Goal: Use online tool/utility: Utilize a website feature to perform a specific function

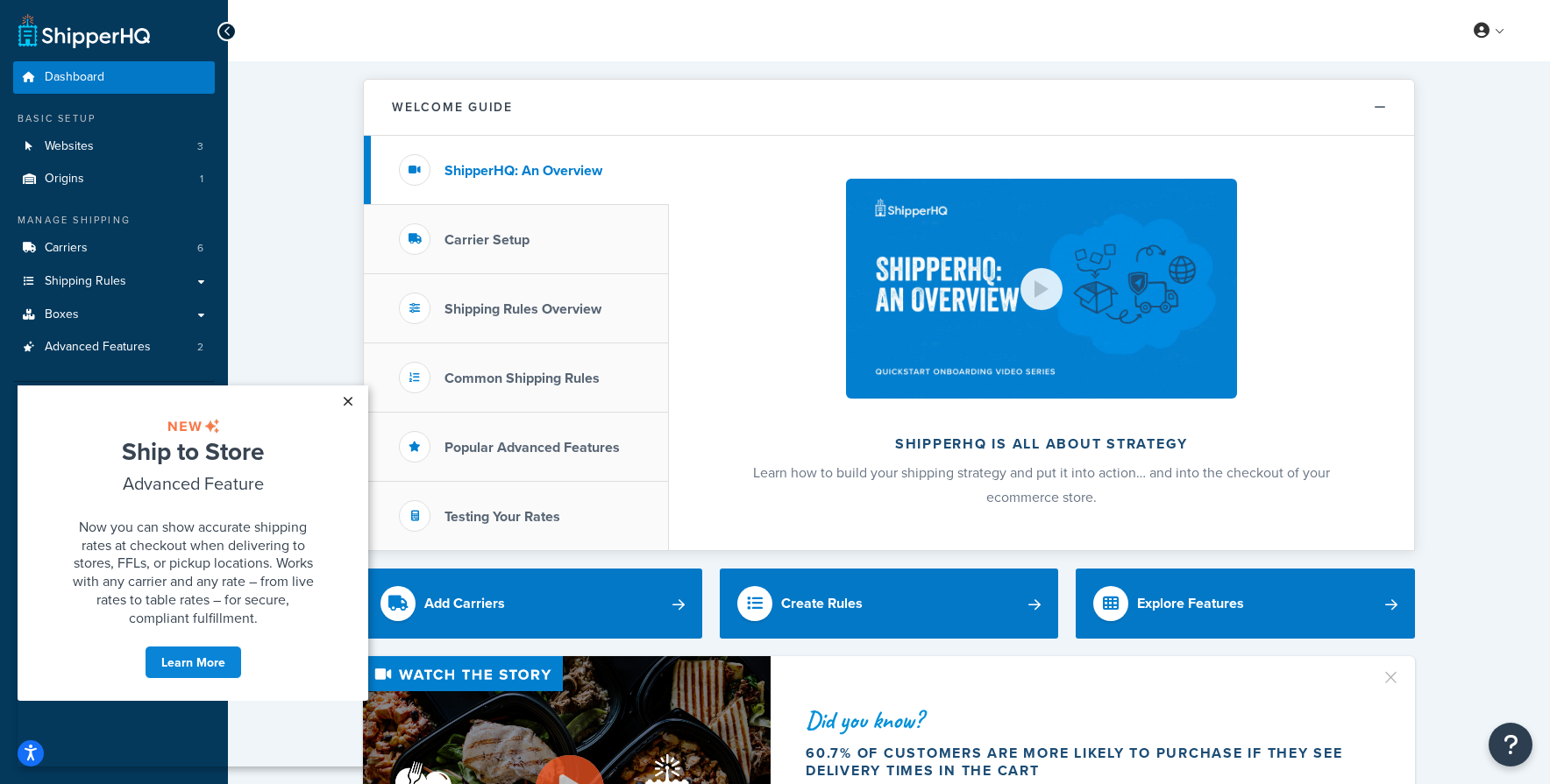
click at [338, 402] on link "×" at bounding box center [347, 402] width 31 height 32
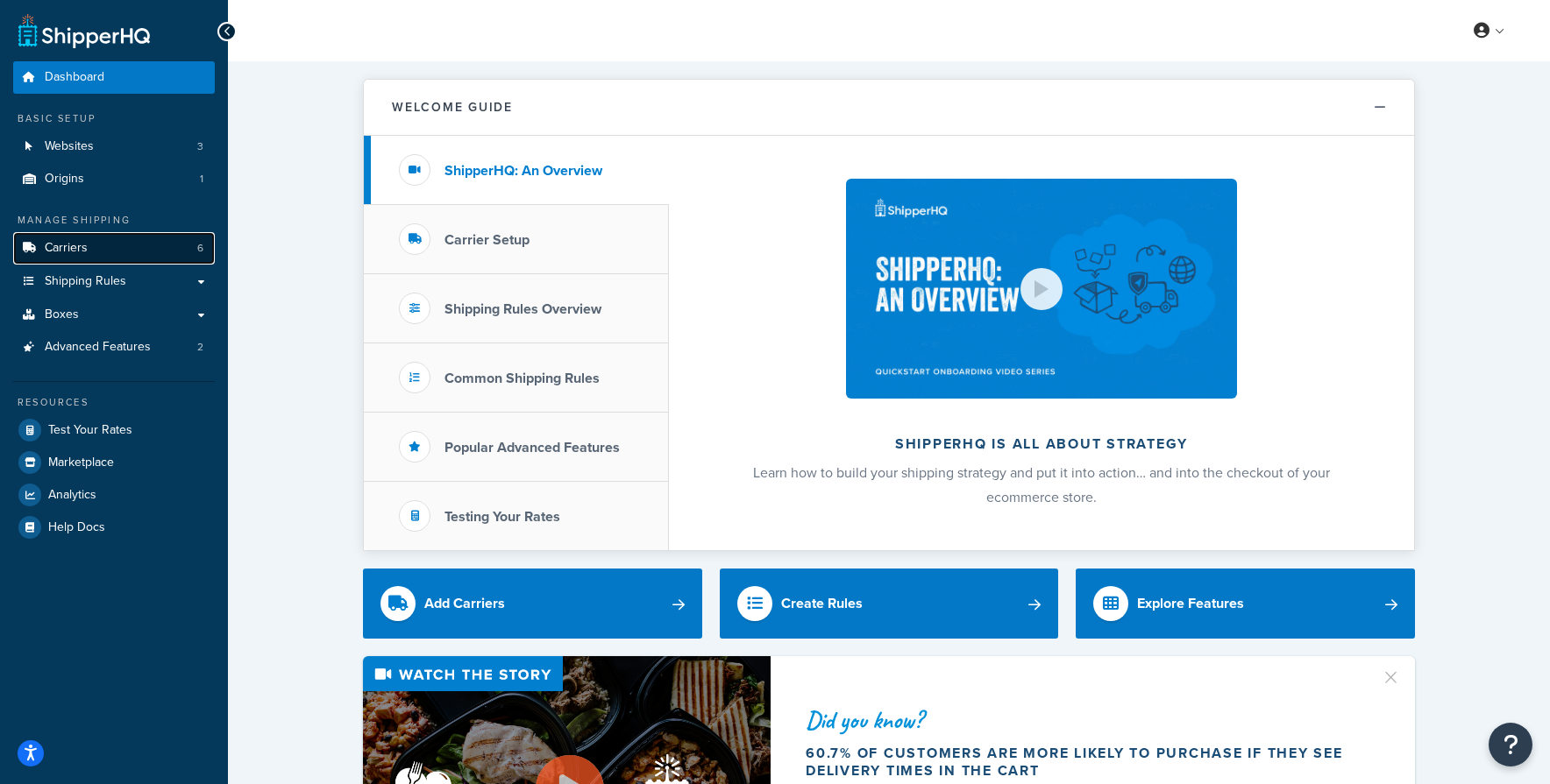
click at [93, 261] on link "Carriers 6" at bounding box center [113, 248] width 202 height 33
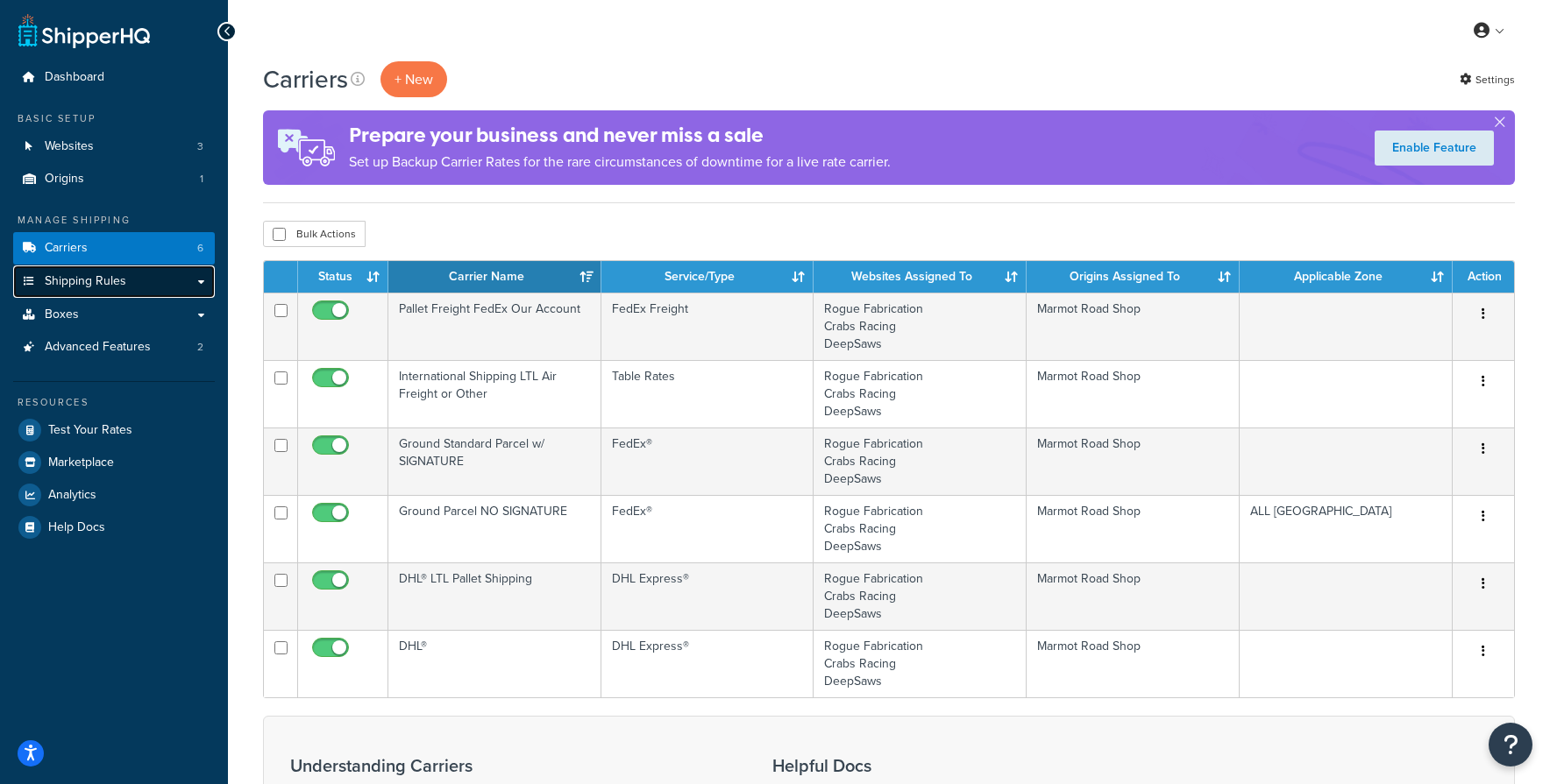
click at [96, 280] on span "Shipping Rules" at bounding box center [85, 282] width 82 height 15
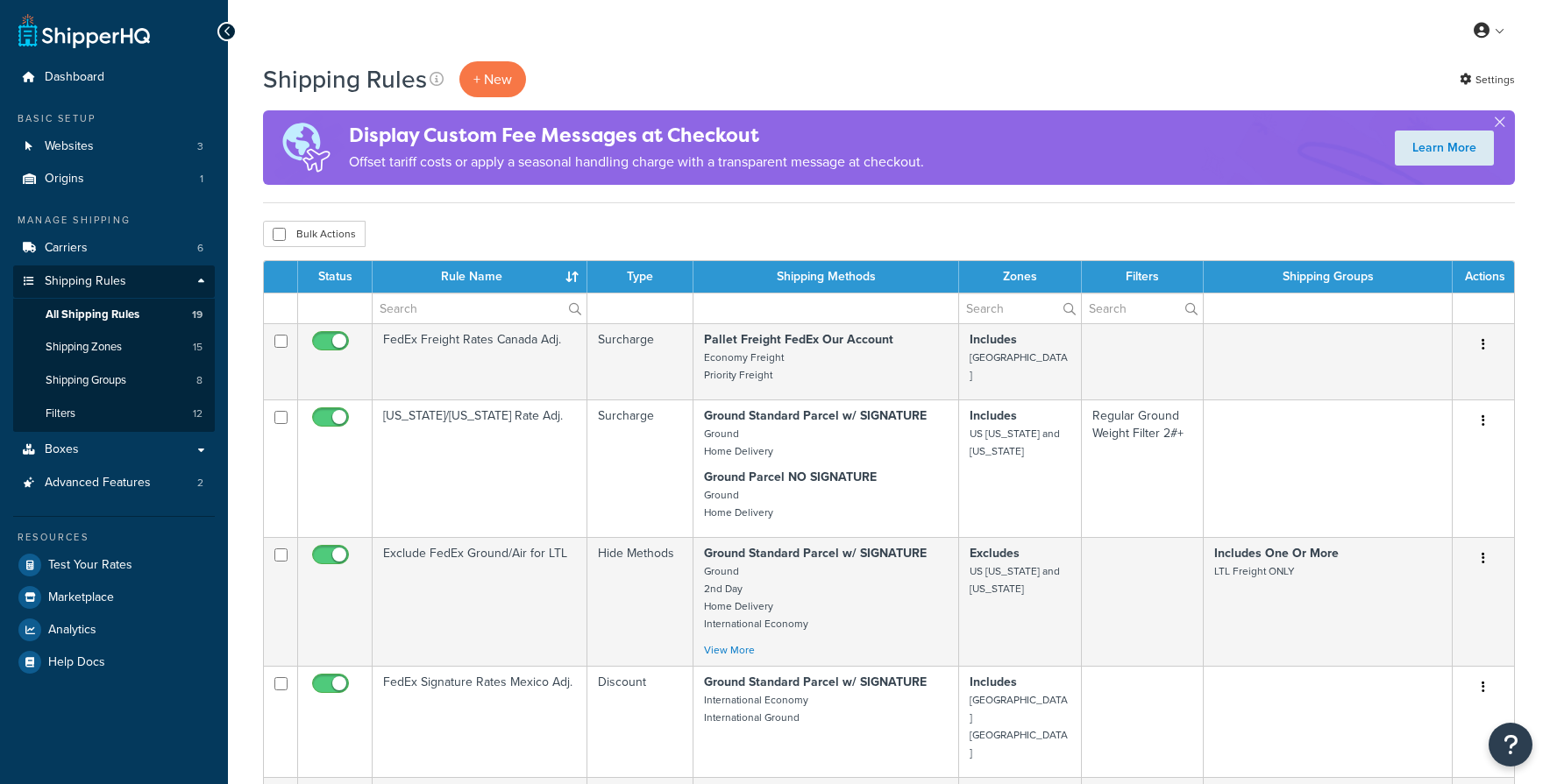
click at [83, 560] on span "Test Your Rates" at bounding box center [90, 565] width 84 height 15
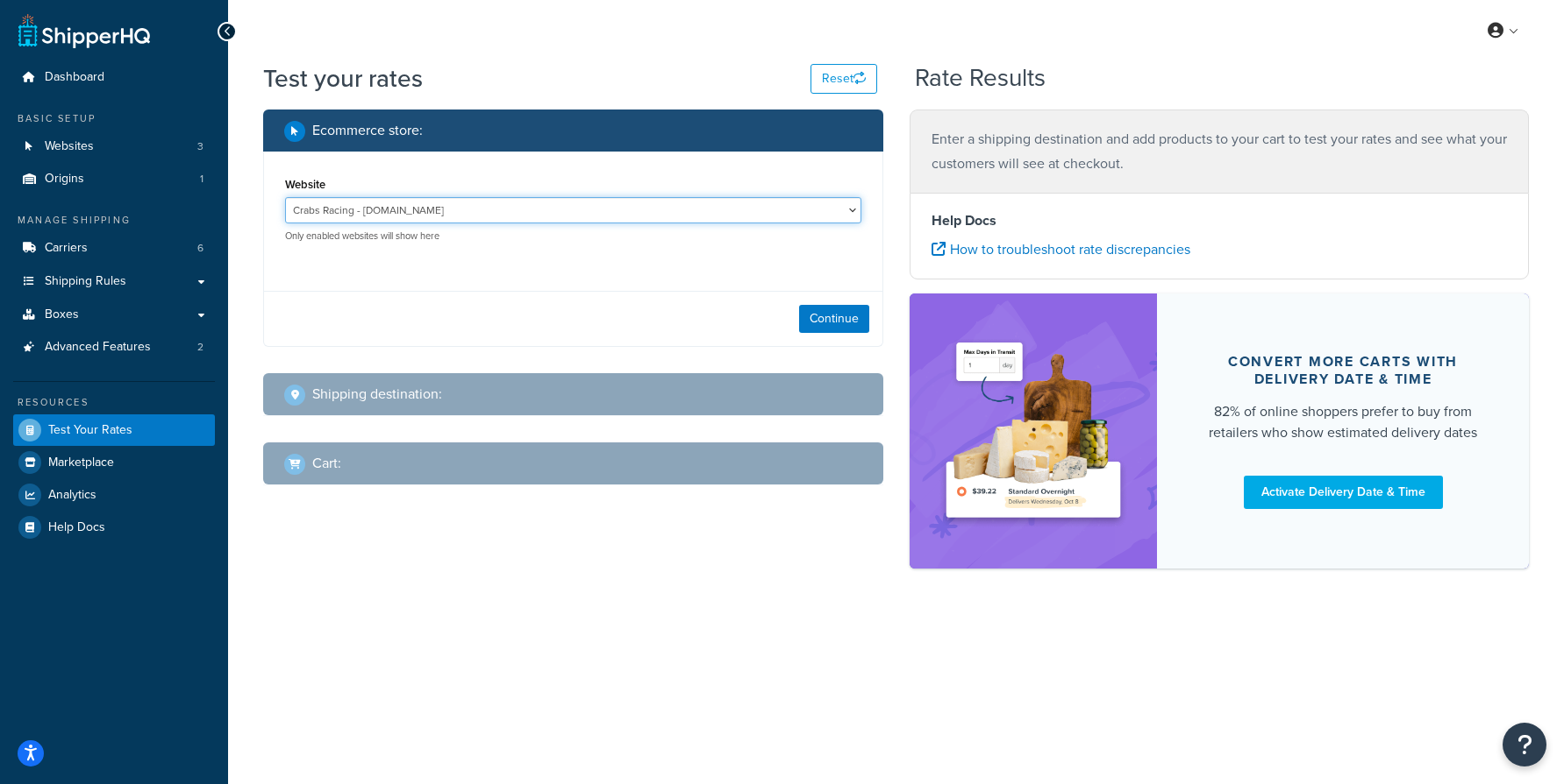
click at [386, 206] on select "Crabs Racing - [DOMAIN_NAME] DeepSaws - [DOMAIN_NAME] Rogue Fabrication - [DOMA…" at bounding box center [573, 210] width 577 height 27
select select "4c7618f51b9a91eabc1a12523edc39d7"
click at [285, 197] on select "Crabs Racing - [DOMAIN_NAME] DeepSaws - [DOMAIN_NAME] Rogue Fabrication - [DOMA…" at bounding box center [573, 210] width 577 height 27
click at [815, 326] on button "Continue" at bounding box center [834, 319] width 70 height 28
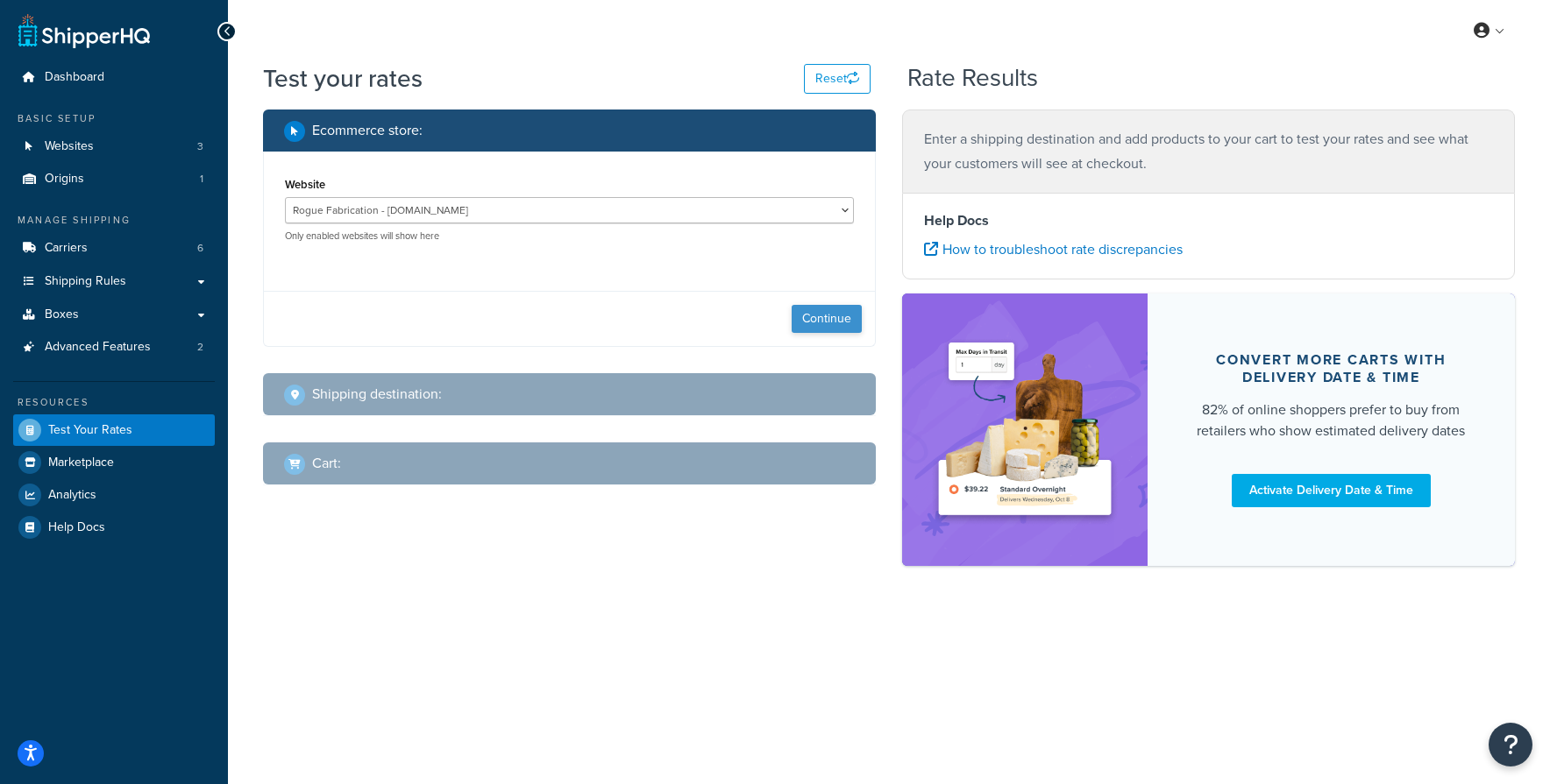
select select "[GEOGRAPHIC_DATA]"
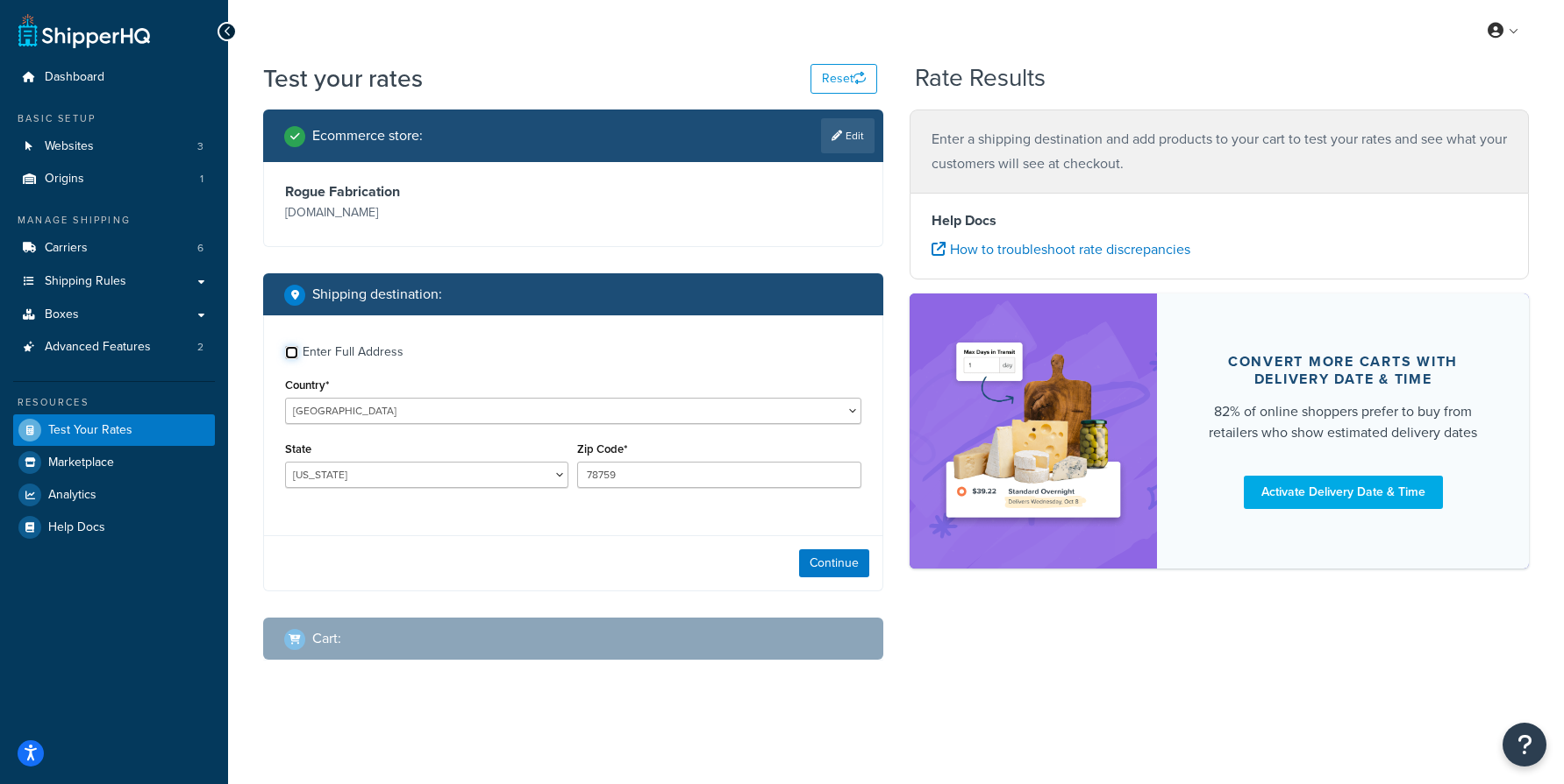
click at [297, 354] on input "Enter Full Address" at bounding box center [291, 352] width 13 height 13
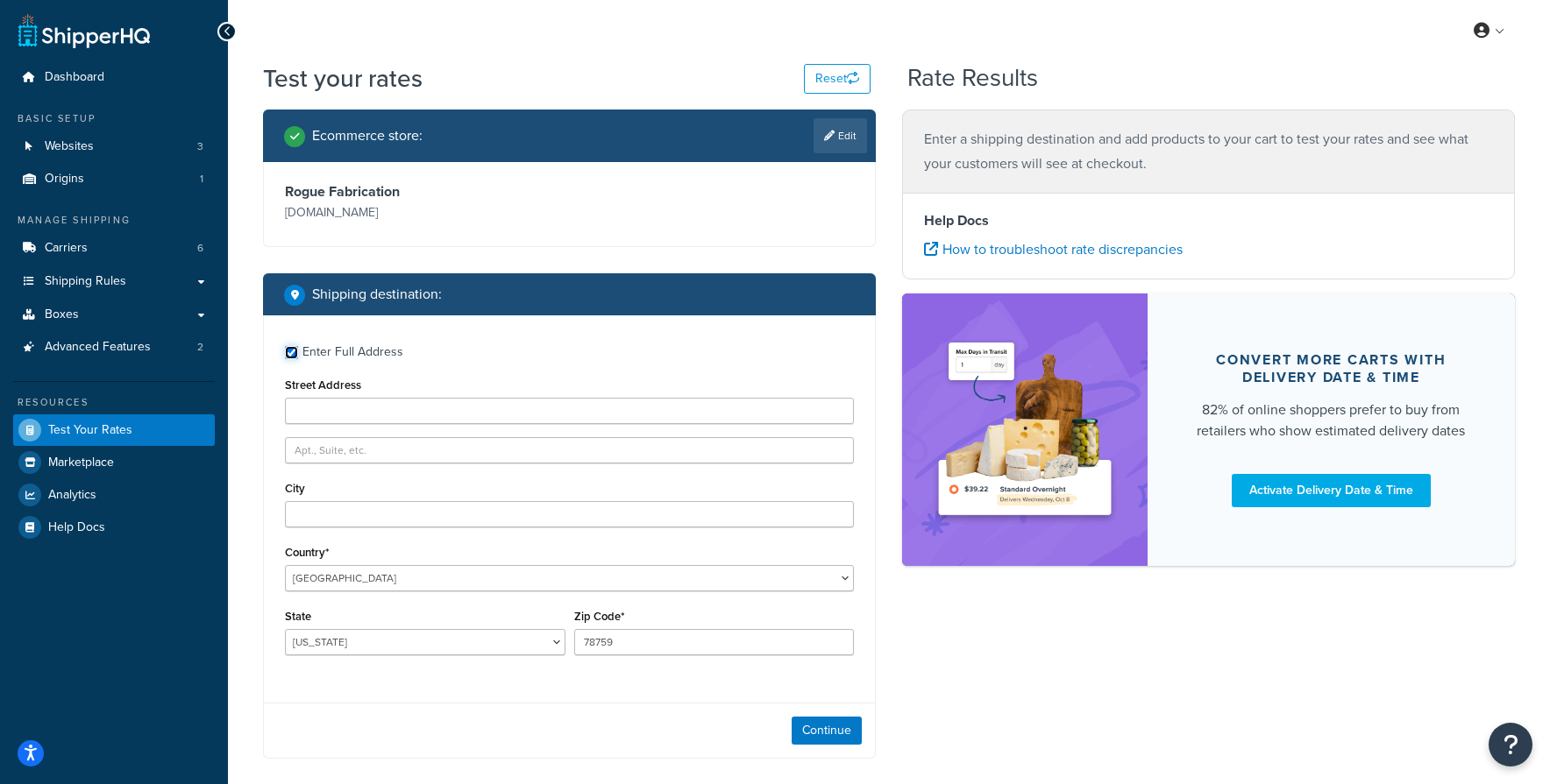
click at [297, 354] on input "Enter Full Address" at bounding box center [291, 352] width 13 height 13
checkbox input "false"
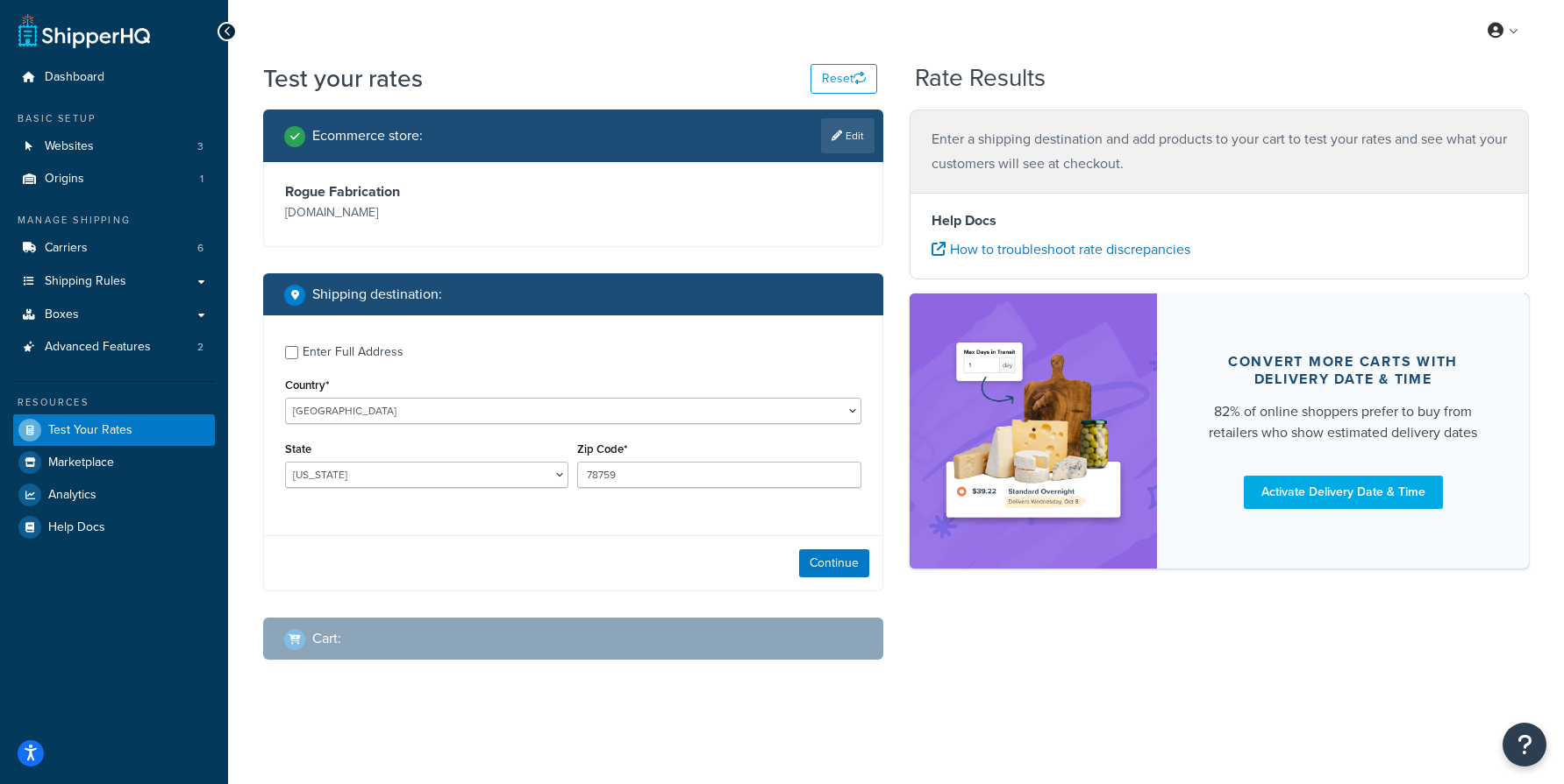
click at [813, 548] on div "Continue" at bounding box center [573, 563] width 618 height 55
click at [820, 554] on button "Continue" at bounding box center [834, 563] width 70 height 28
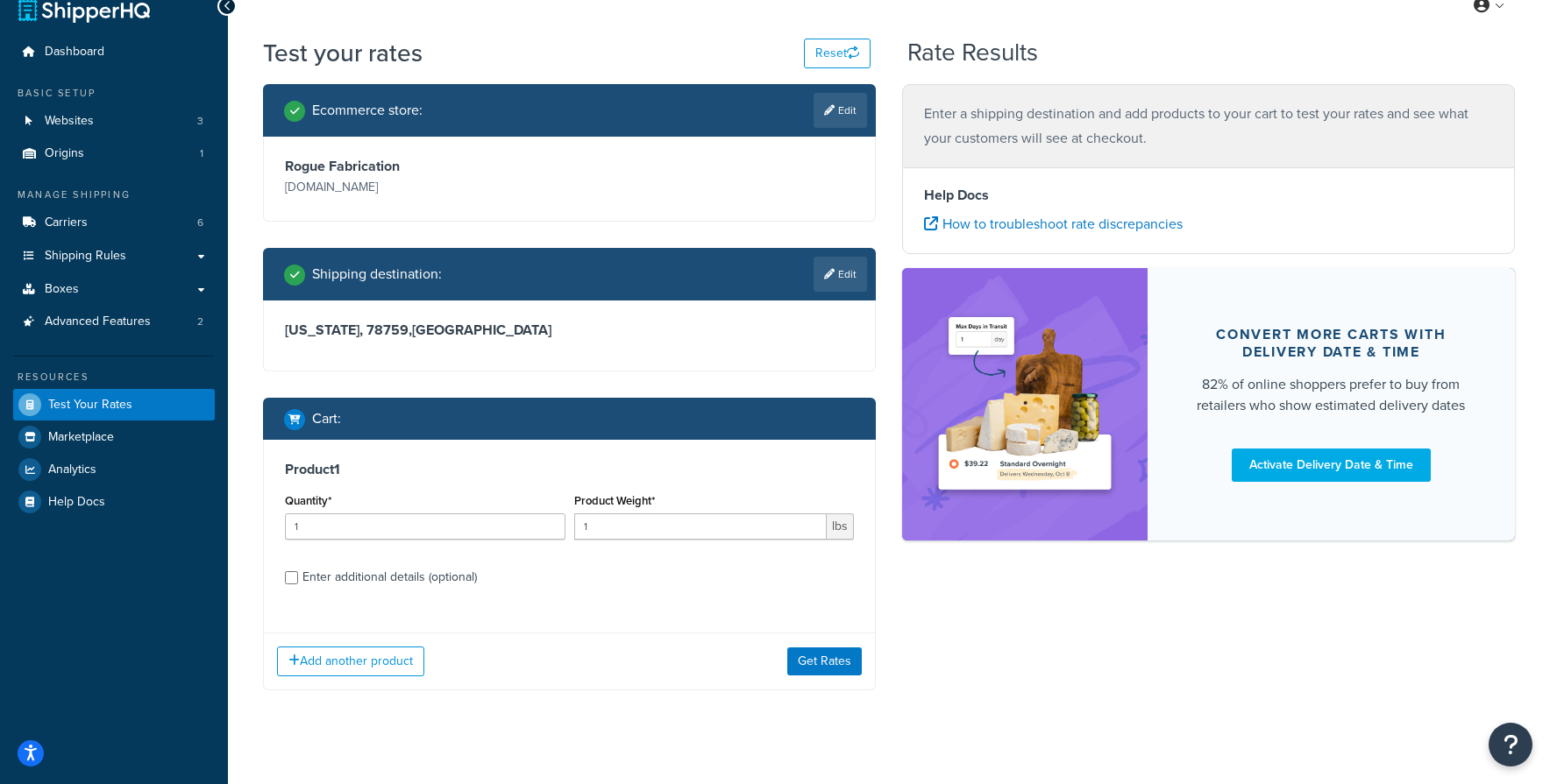
scroll to position [46, 0]
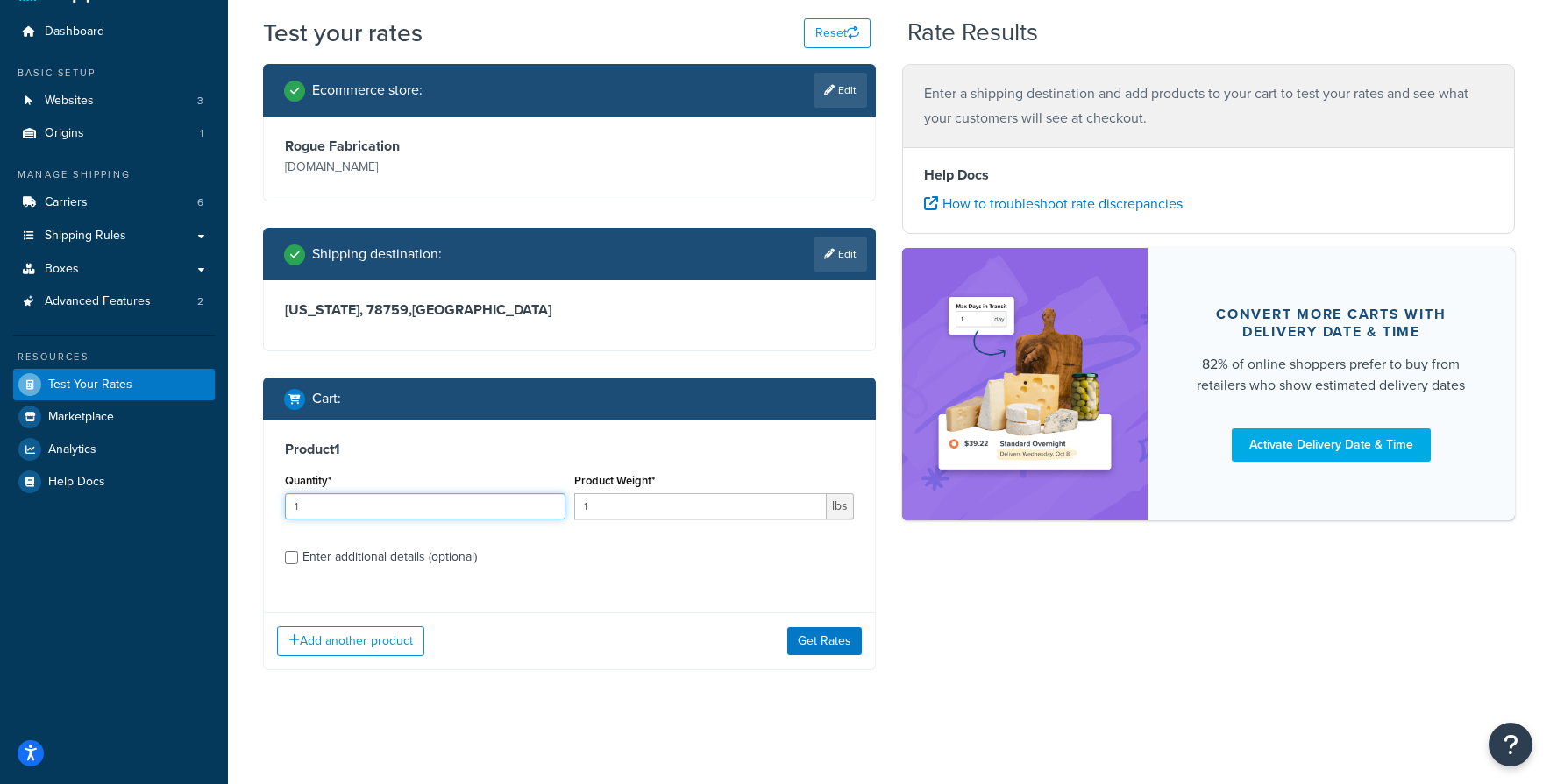
click at [468, 510] on input "1" at bounding box center [425, 506] width 281 height 27
click at [634, 514] on input "1" at bounding box center [701, 506] width 253 height 27
drag, startPoint x: 638, startPoint y: 509, endPoint x: 415, endPoint y: 509, distance: 223.0
click at [415, 509] on div "Quantity* 1 Product Weight* 1 lbs" at bounding box center [570, 500] width 577 height 64
type input "10"
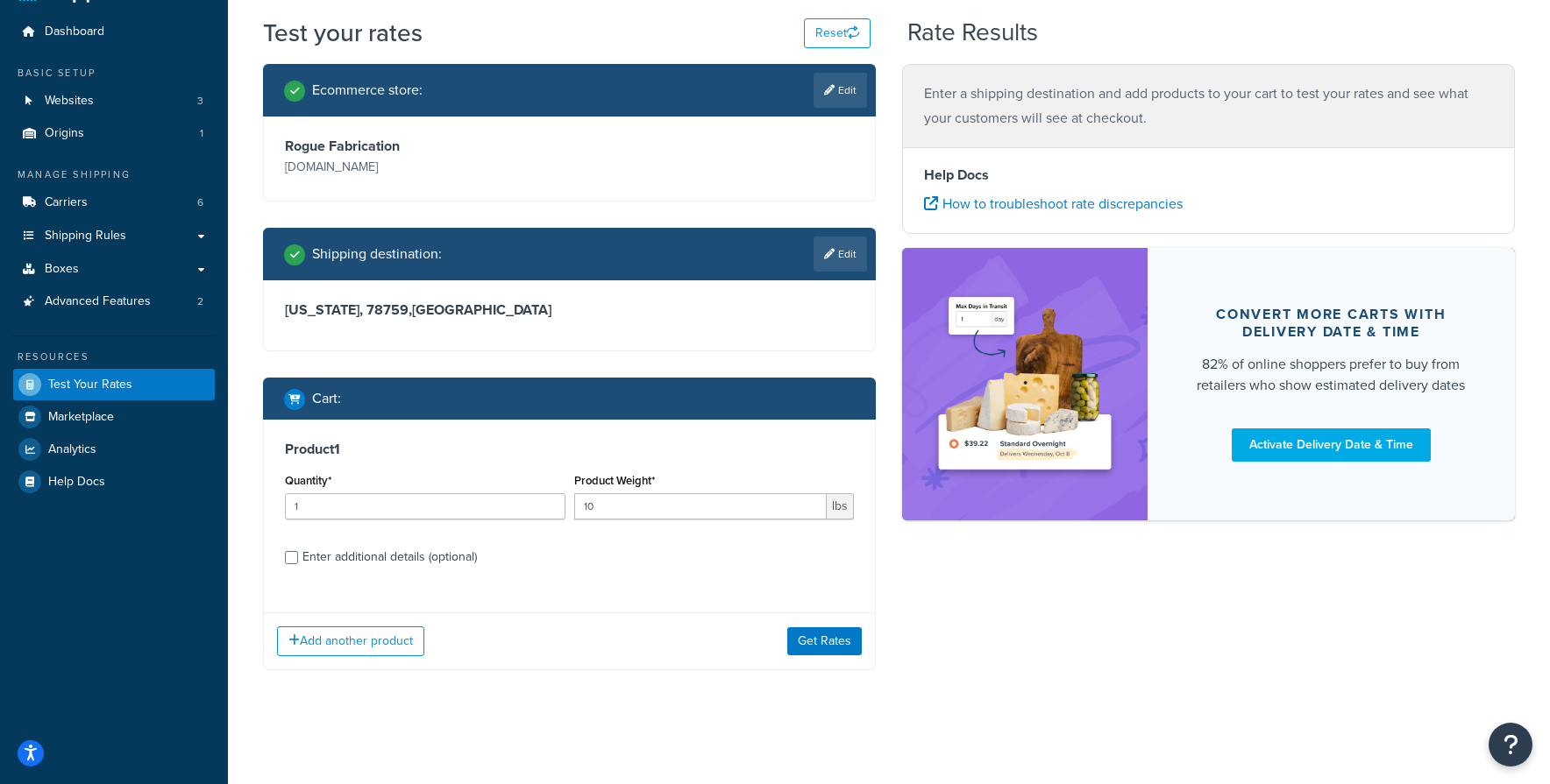
click at [413, 565] on div "Enter additional details (optional)" at bounding box center [389, 556] width 174 height 25
click at [299, 564] on input "Enter additional details (optional)" at bounding box center [291, 557] width 13 height 13
checkbox input "true"
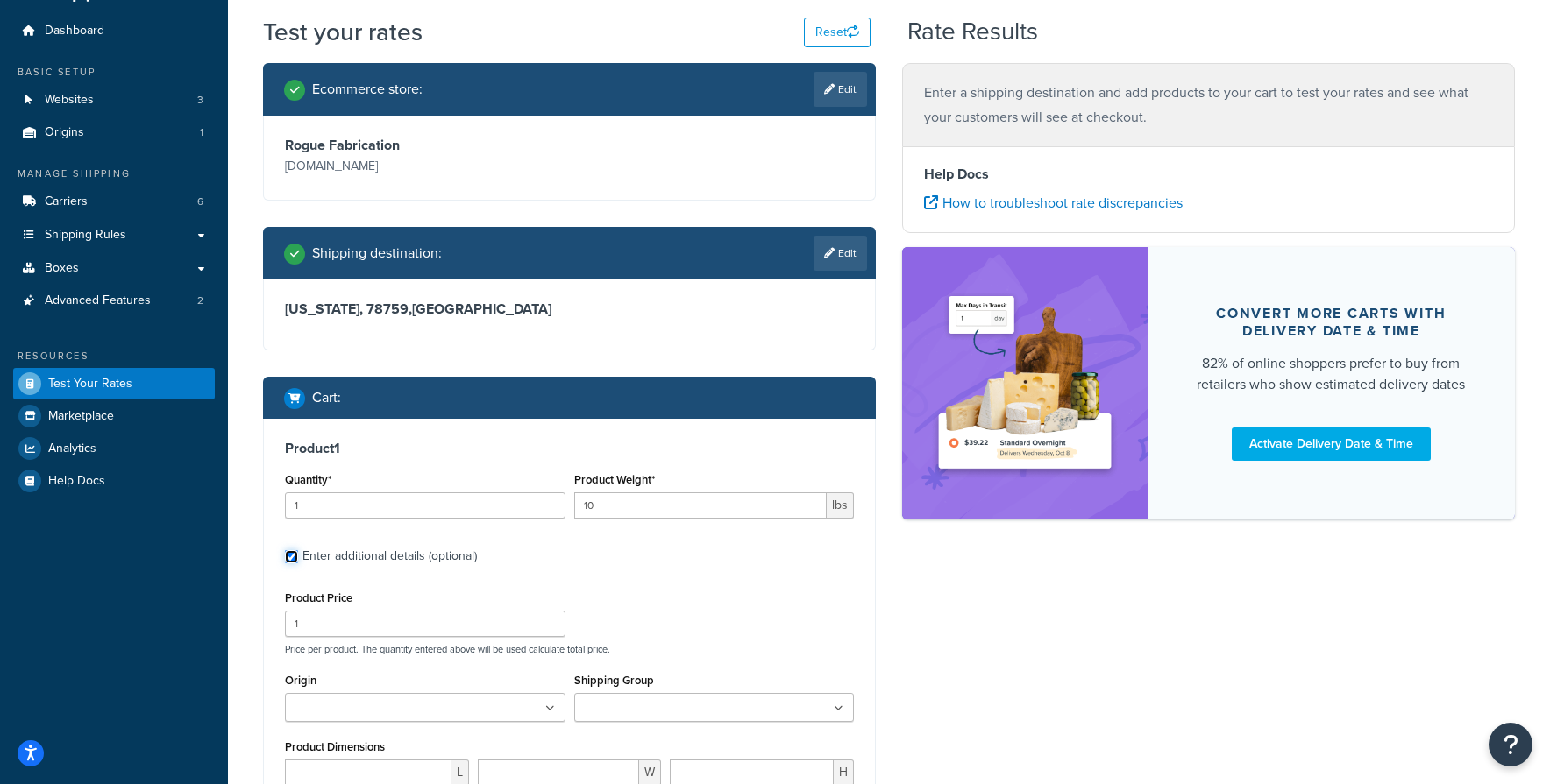
scroll to position [222, 0]
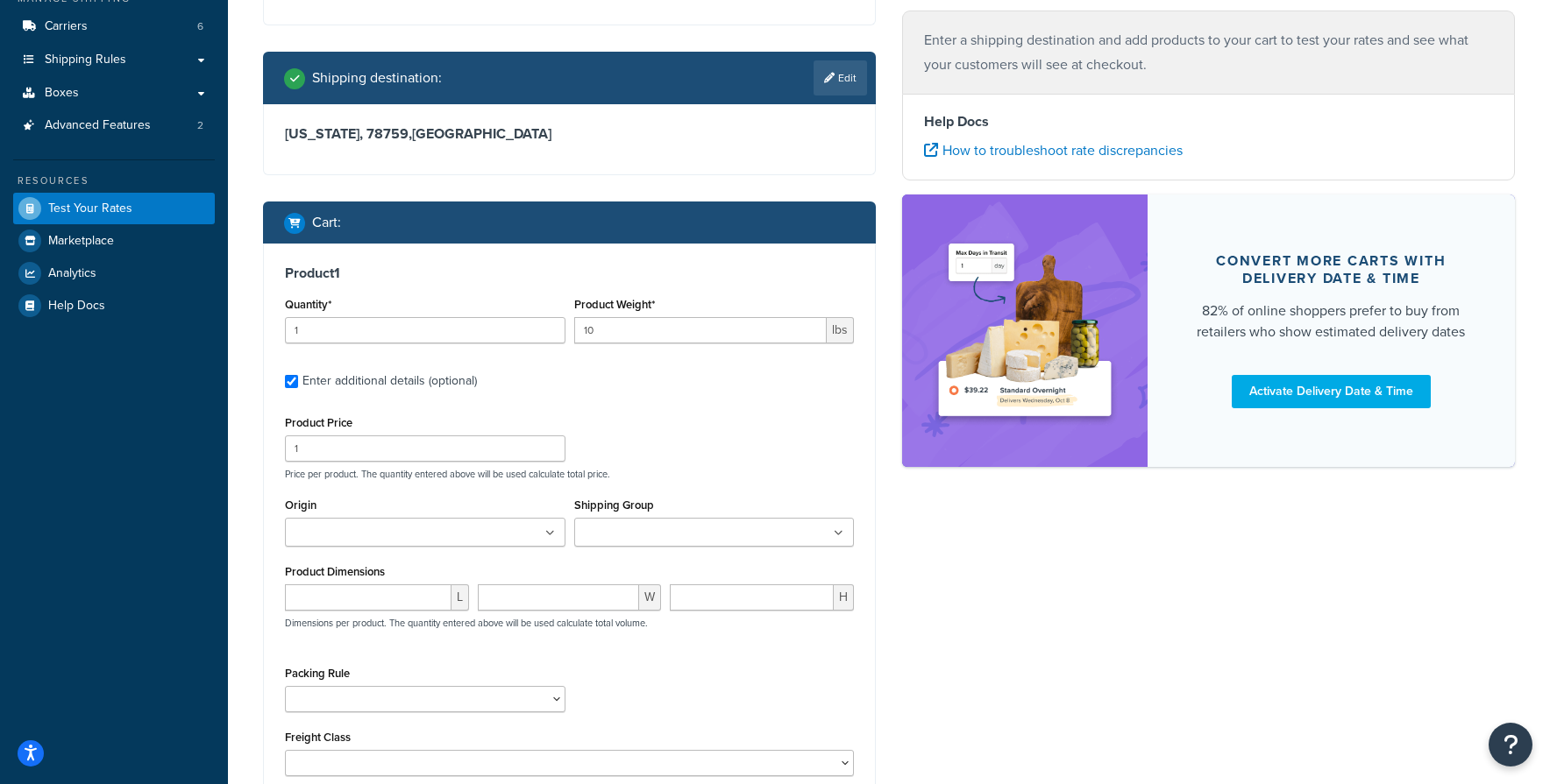
click at [342, 617] on div "L" at bounding box center [377, 605] width 193 height 39
click at [340, 609] on input "number" at bounding box center [368, 598] width 167 height 27
type input "12"
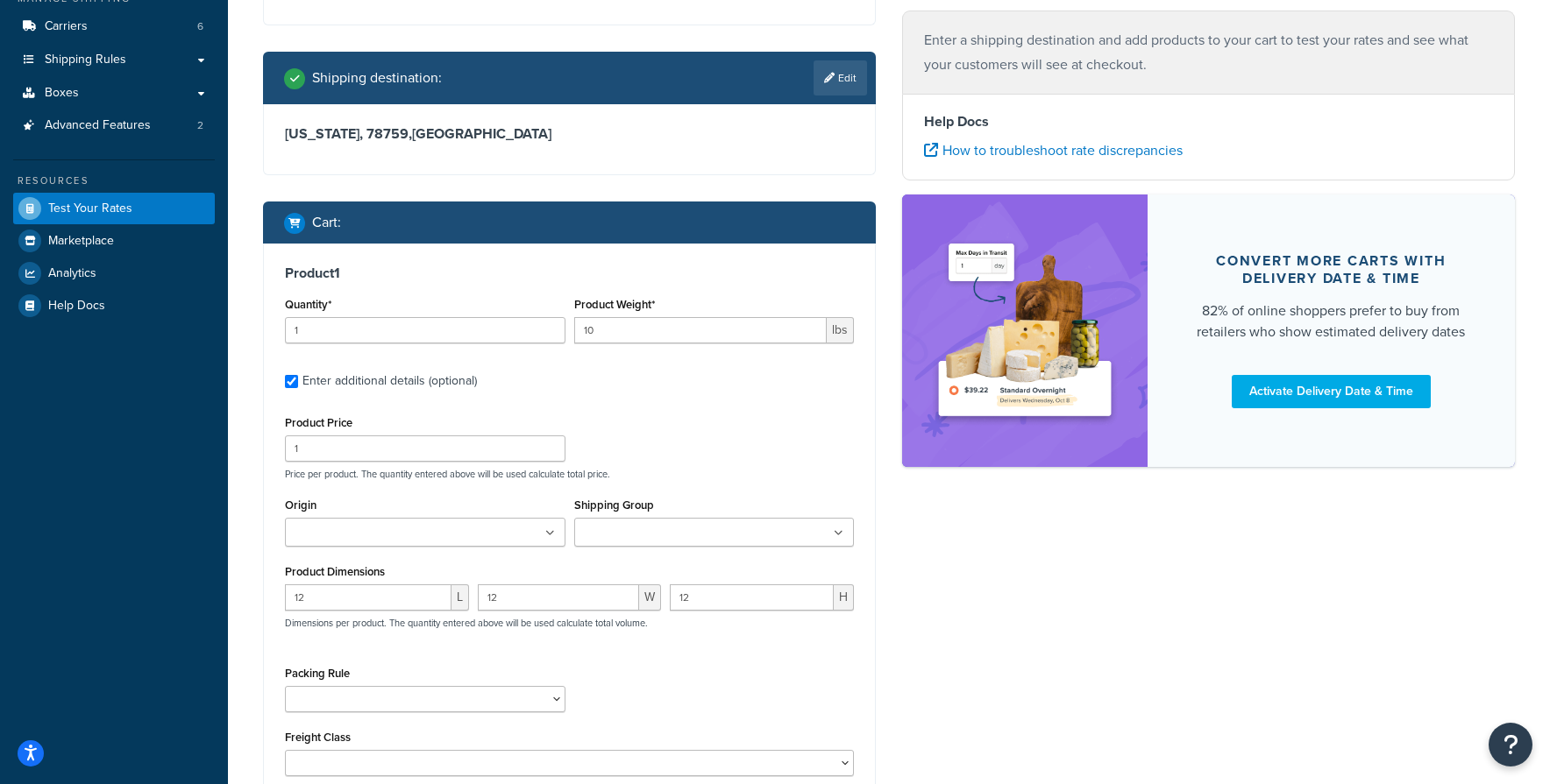
click at [399, 660] on div "Product Price 1 Price per product. The quantity entered above will be used calc…" at bounding box center [569, 593] width 569 height 365
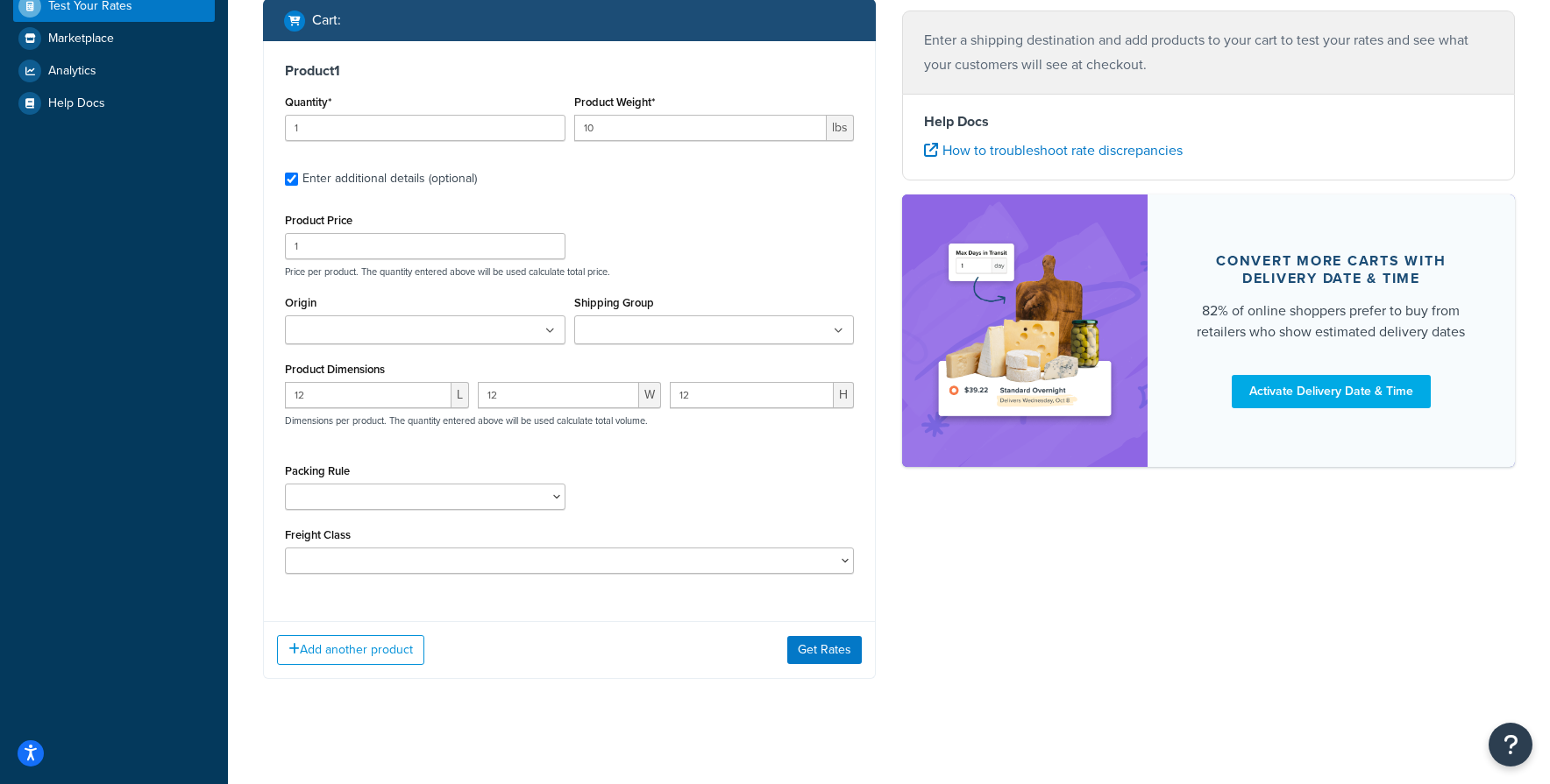
scroll to position [435, 0]
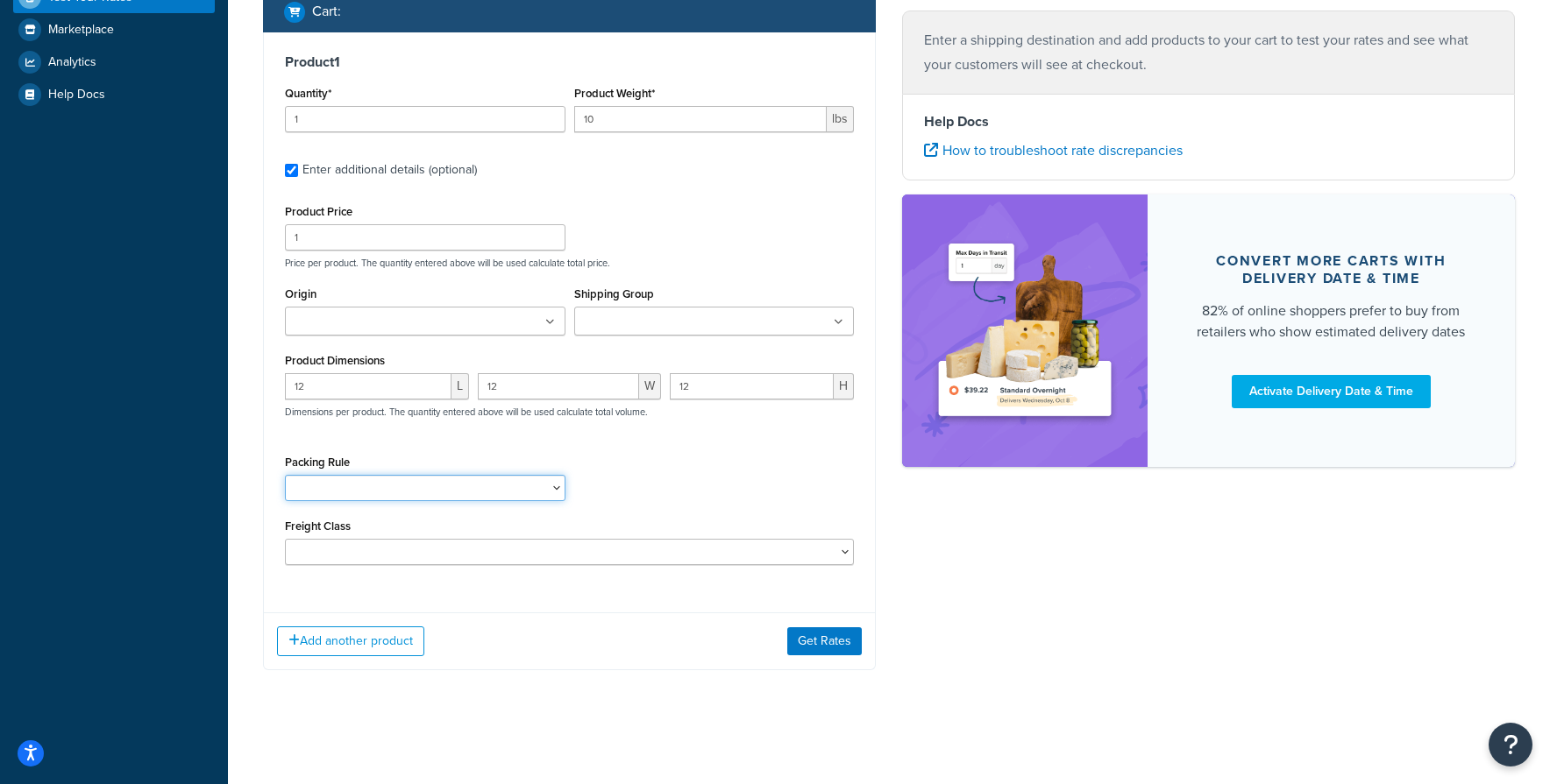
click at [397, 487] on select "LTL Single Pallet Multiple Boxes" at bounding box center [425, 488] width 281 height 27
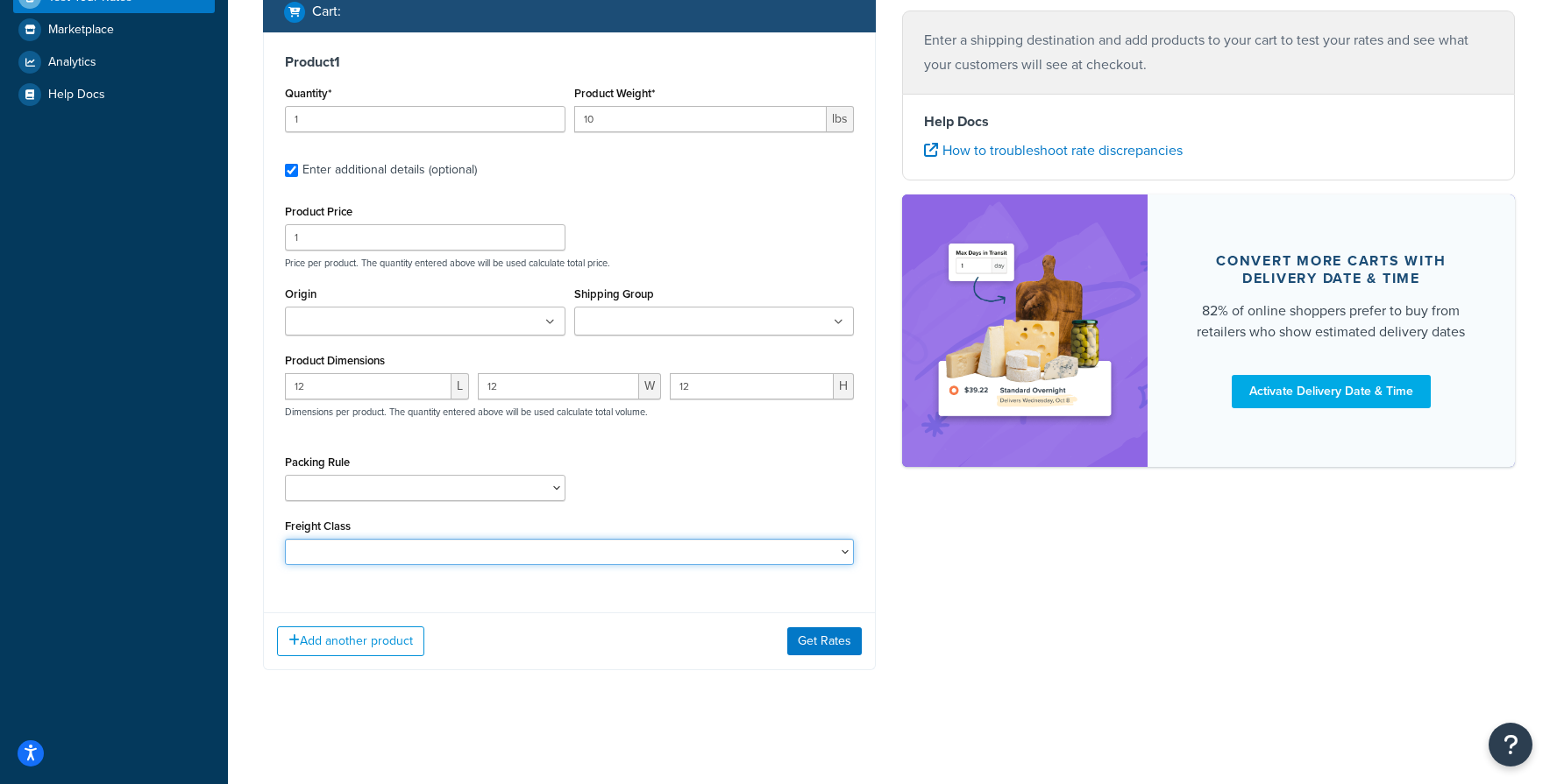
click at [387, 555] on select "50 55 60 65 70 77.5 85 92.5 100 110 125 150 175 200 250 300 400 500" at bounding box center [569, 552] width 569 height 27
click at [394, 600] on div "Product 1 Quantity* 1 Product Weight* 10 lbs Enter additional details (optional…" at bounding box center [570, 352] width 613 height 638
click at [651, 289] on label "Shipping Group" at bounding box center [614, 294] width 80 height 13
click at [651, 313] on input "Shipping Group" at bounding box center [656, 323] width 155 height 20
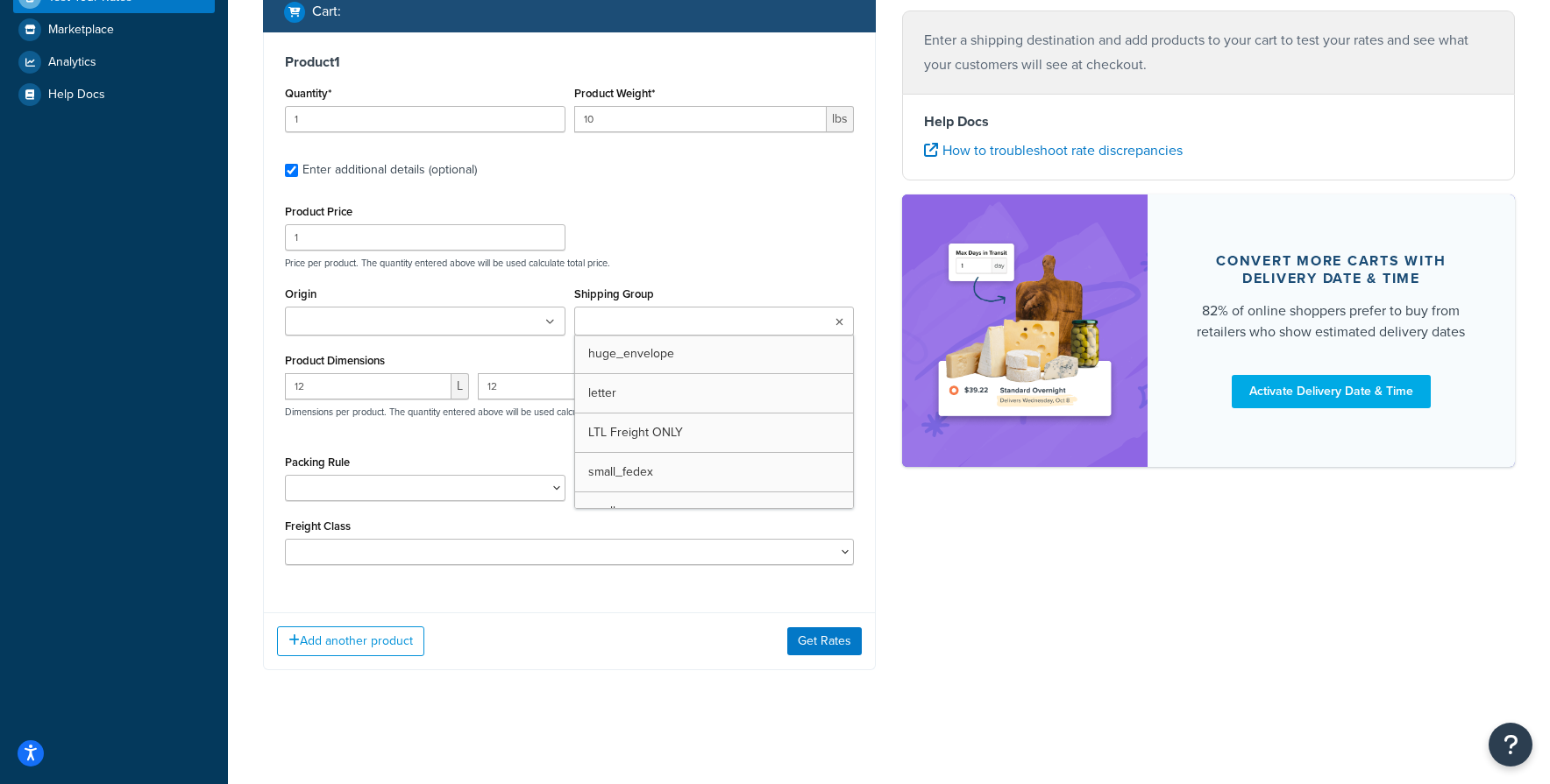
click at [649, 295] on label "Shipping Group" at bounding box center [614, 294] width 80 height 13
click at [649, 313] on input "Shipping Group" at bounding box center [656, 323] width 155 height 20
click at [649, 307] on ul at bounding box center [714, 320] width 281 height 29
click at [629, 611] on div "Product 1 Quantity* 1 Product Weight* 10 lbs Enter additional details (optional…" at bounding box center [570, 352] width 613 height 638
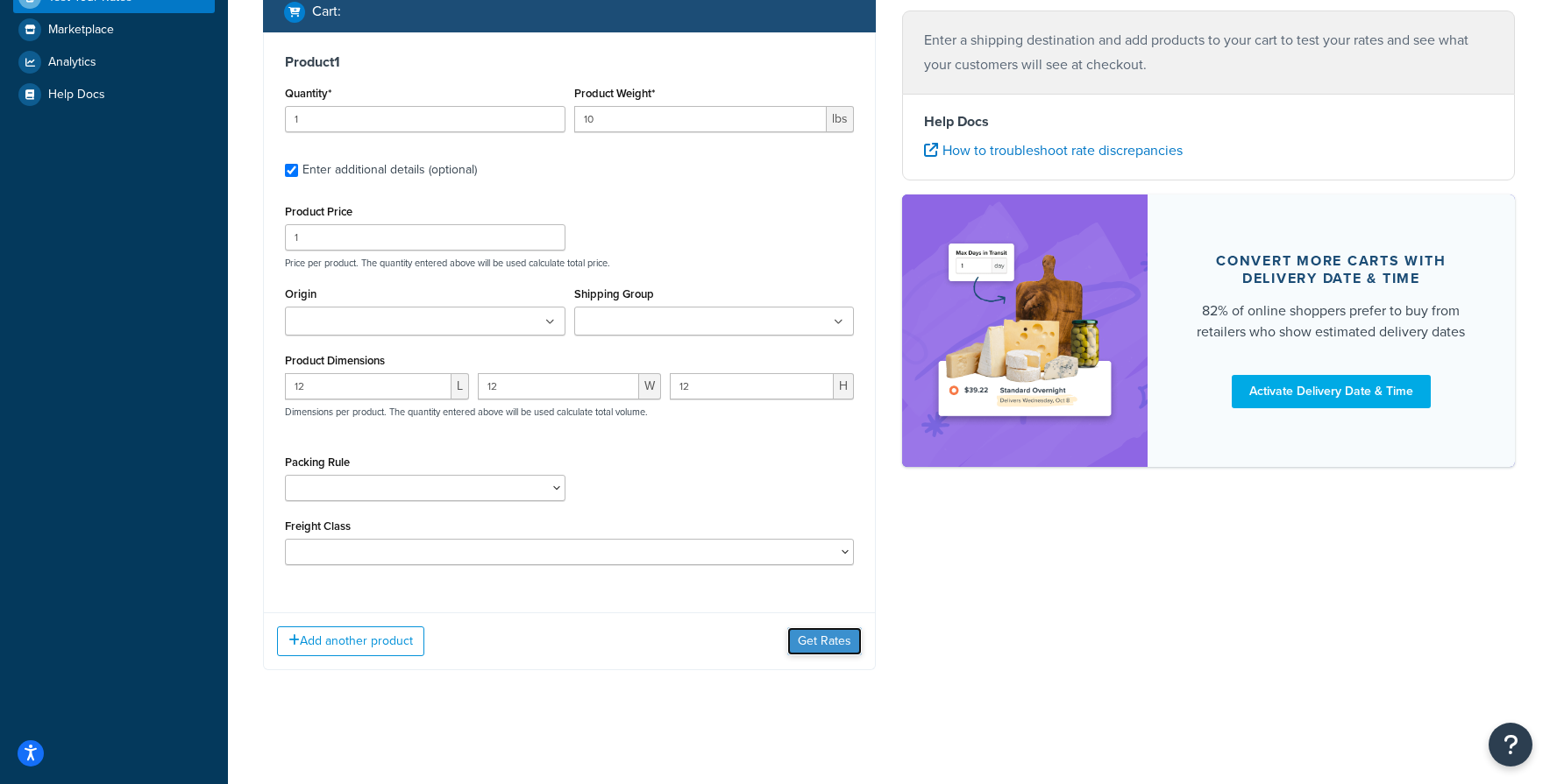
click at [804, 631] on button "Get Rates" at bounding box center [825, 641] width 75 height 28
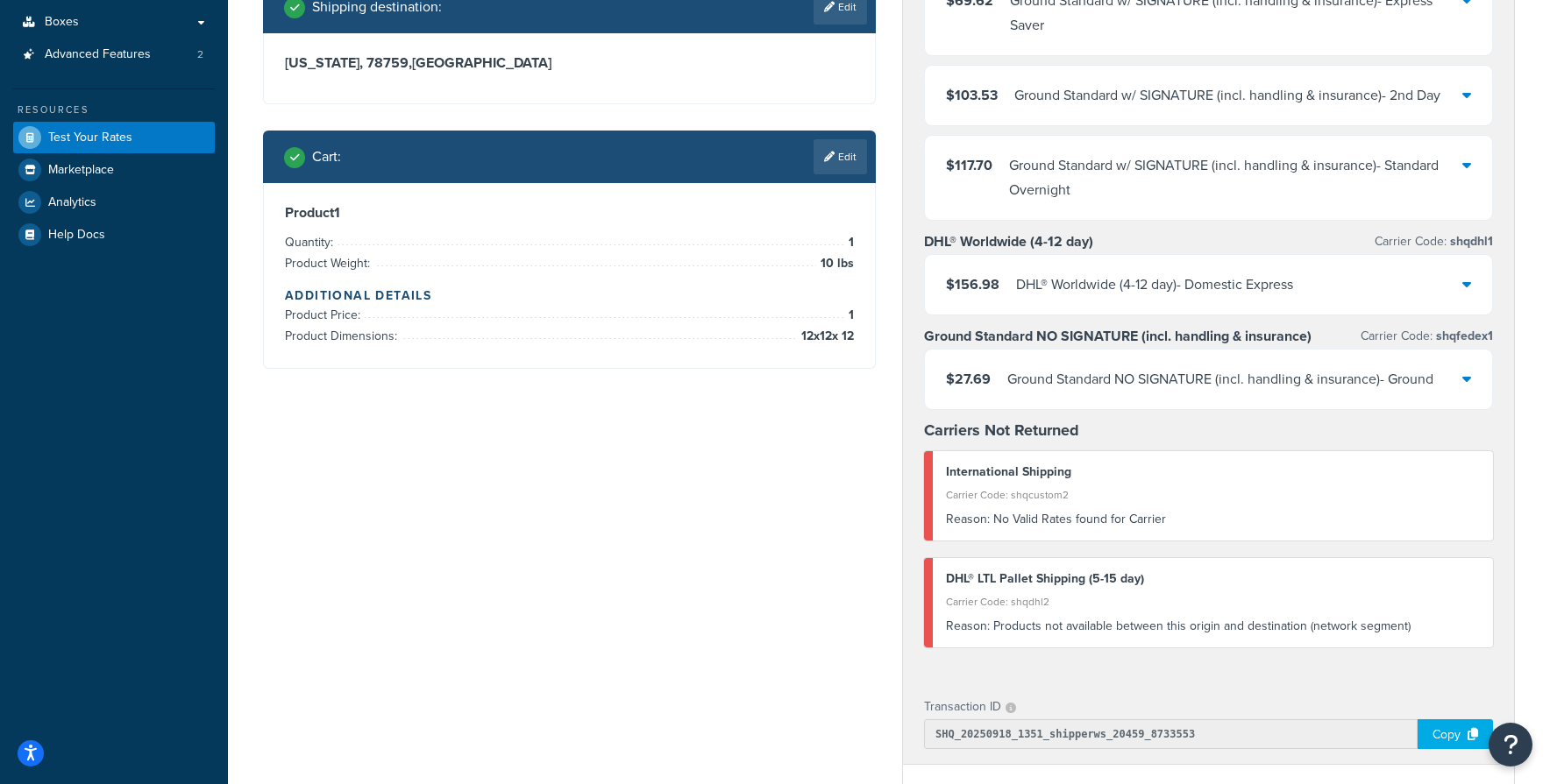
scroll to position [0, 0]
